Goal: Information Seeking & Learning: Find specific fact

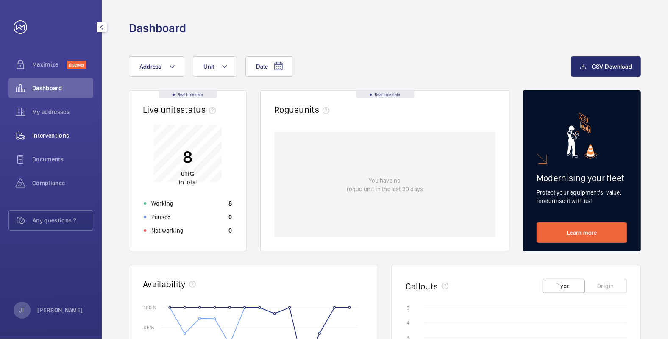
click at [55, 136] on span "Interventions" at bounding box center [62, 135] width 61 height 8
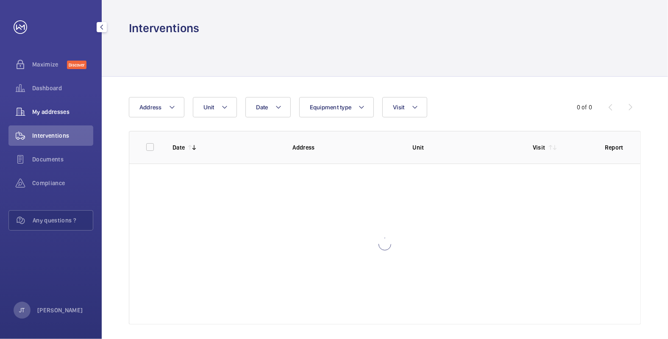
click at [50, 114] on span "My addresses" at bounding box center [62, 112] width 61 height 8
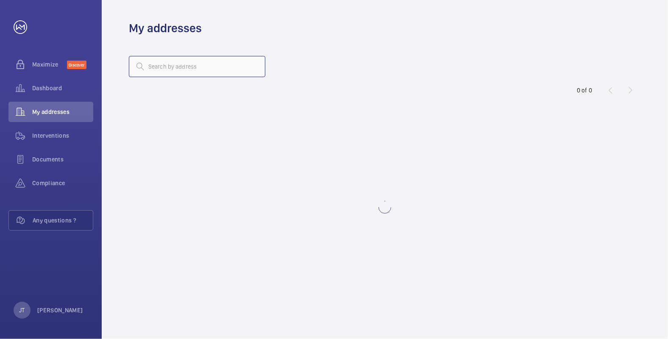
click at [192, 70] on input "text" at bounding box center [197, 66] width 136 height 21
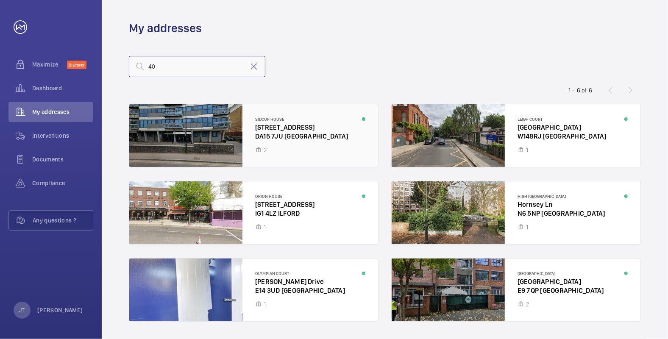
type input "40"
click at [280, 115] on div at bounding box center [253, 135] width 249 height 63
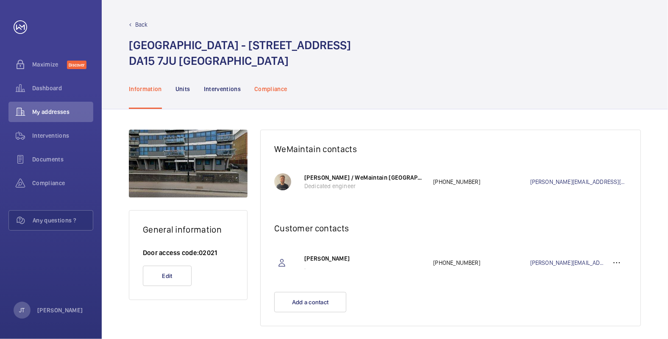
click at [271, 88] on p "Compliance" at bounding box center [270, 89] width 33 height 8
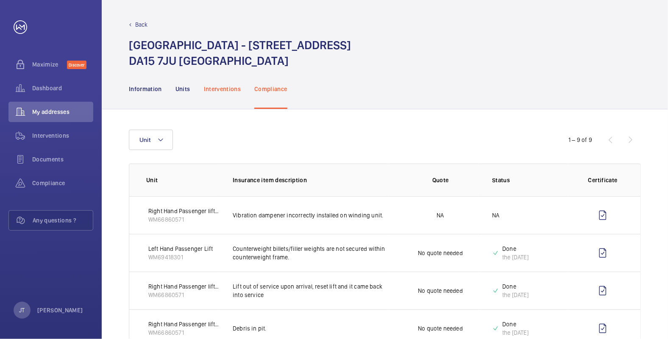
click at [221, 85] on p "Interventions" at bounding box center [222, 89] width 37 height 8
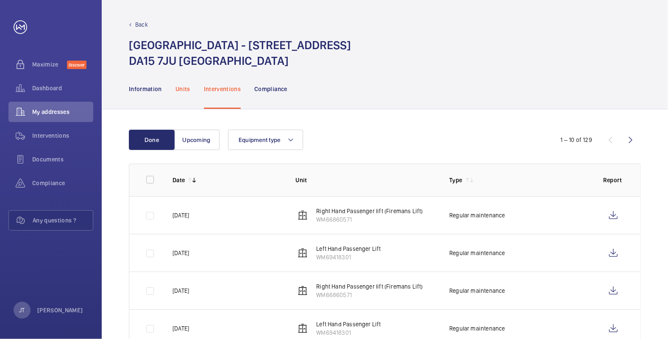
click at [182, 90] on p "Units" at bounding box center [182, 89] width 15 height 8
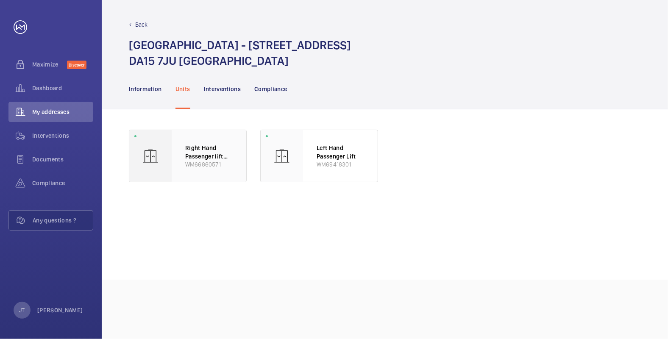
click at [215, 163] on p "WM66860571" at bounding box center [208, 164] width 47 height 8
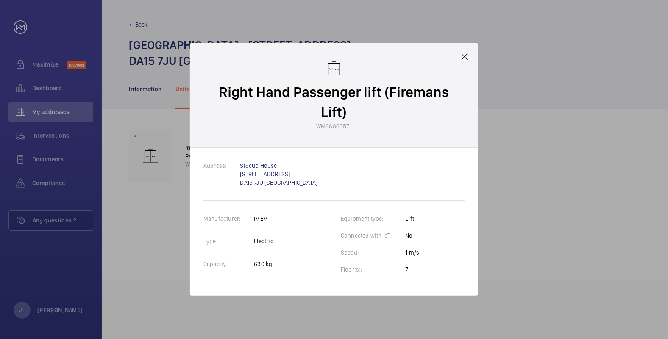
drag, startPoint x: 464, startPoint y: 57, endPoint x: 410, endPoint y: 87, distance: 62.2
click at [464, 57] on mat-icon at bounding box center [464, 57] width 10 height 10
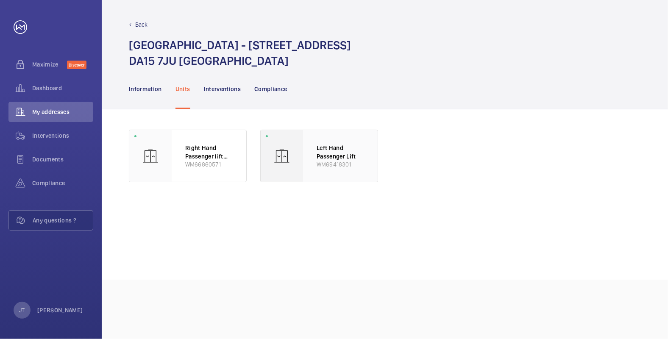
click at [334, 163] on p "WM69418301" at bounding box center [339, 164] width 47 height 8
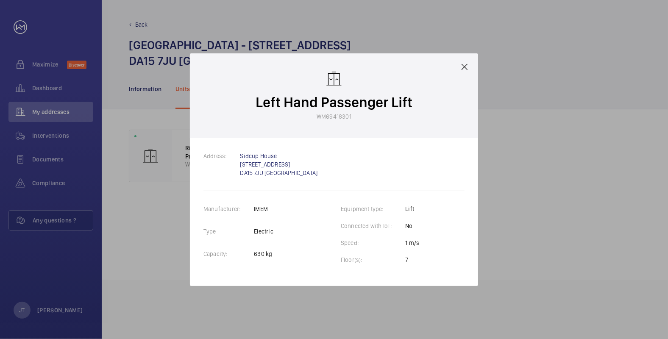
click at [260, 209] on p "IMEM" at bounding box center [263, 209] width 19 height 8
copy p "IMEM"
drag, startPoint x: 463, startPoint y: 67, endPoint x: 457, endPoint y: 67, distance: 5.5
click at [463, 67] on mat-icon at bounding box center [464, 67] width 10 height 10
